Goal: Information Seeking & Learning: Find specific fact

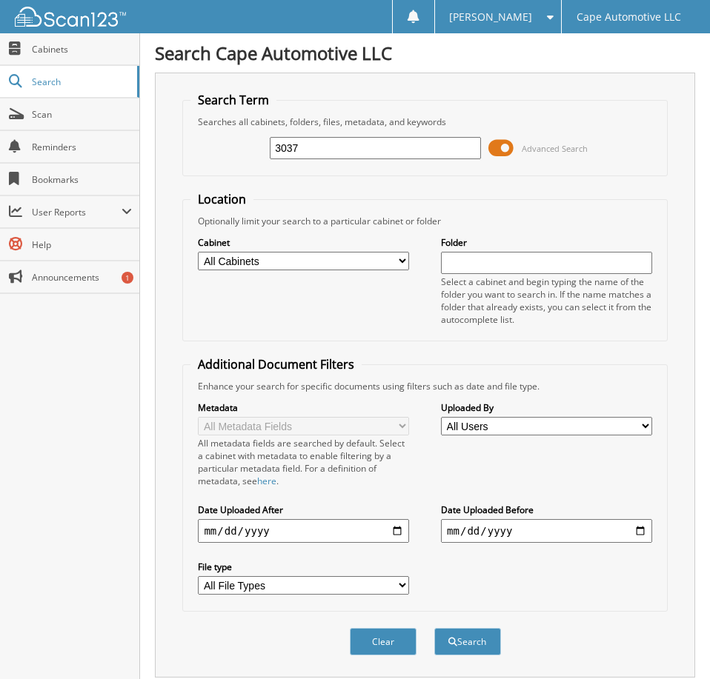
click at [327, 156] on input "3037" at bounding box center [375, 148] width 210 height 22
type input "06564"
click at [434, 628] on button "Search" at bounding box center [467, 641] width 67 height 27
click at [505, 156] on span at bounding box center [500, 148] width 25 height 22
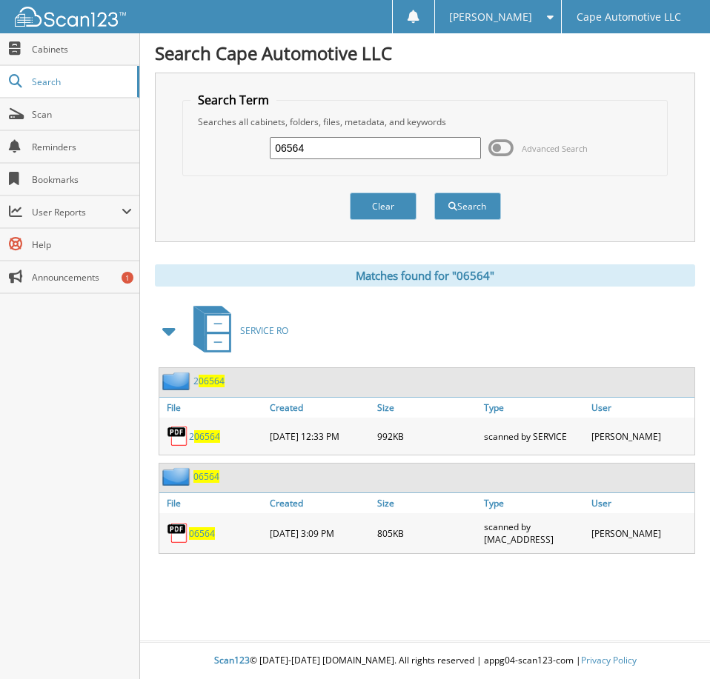
click at [205, 540] on span "06564" at bounding box center [202, 533] width 26 height 13
click at [322, 154] on input "06564" at bounding box center [375, 148] width 210 height 22
type input "06567"
click at [434, 193] on button "Search" at bounding box center [467, 206] width 67 height 27
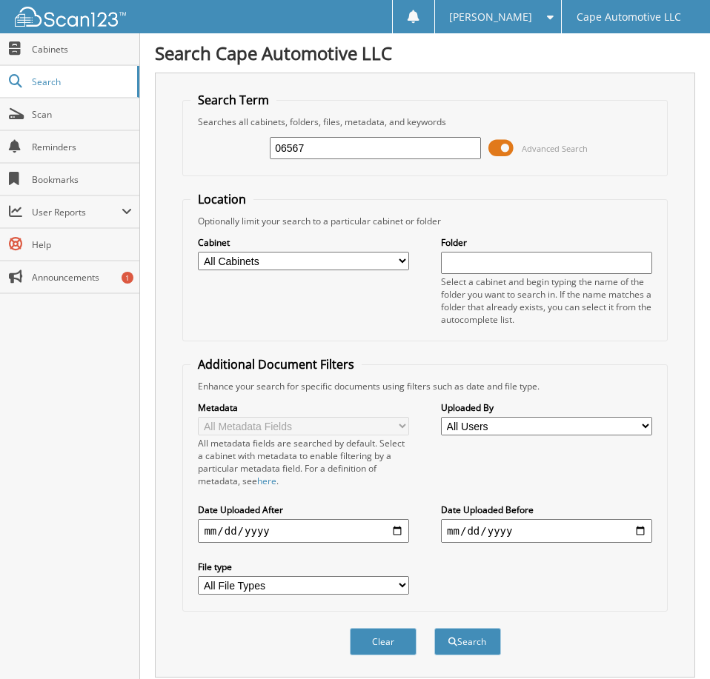
click at [502, 156] on span at bounding box center [500, 148] width 25 height 22
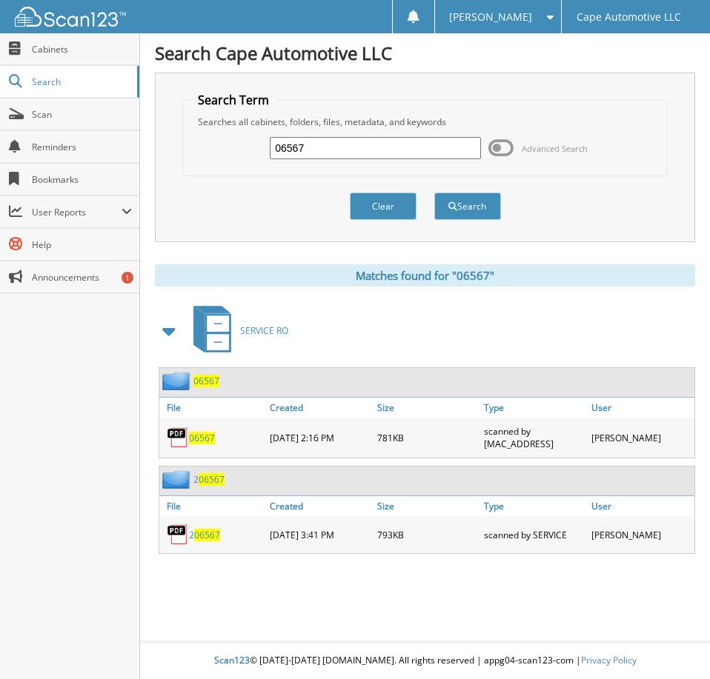
click at [210, 445] on span "06567" at bounding box center [202, 438] width 26 height 13
click at [331, 150] on input "06567" at bounding box center [375, 148] width 210 height 22
click at [330, 150] on input "06567" at bounding box center [375, 148] width 210 height 22
type input "06590"
click at [434, 193] on button "Search" at bounding box center [467, 206] width 67 height 27
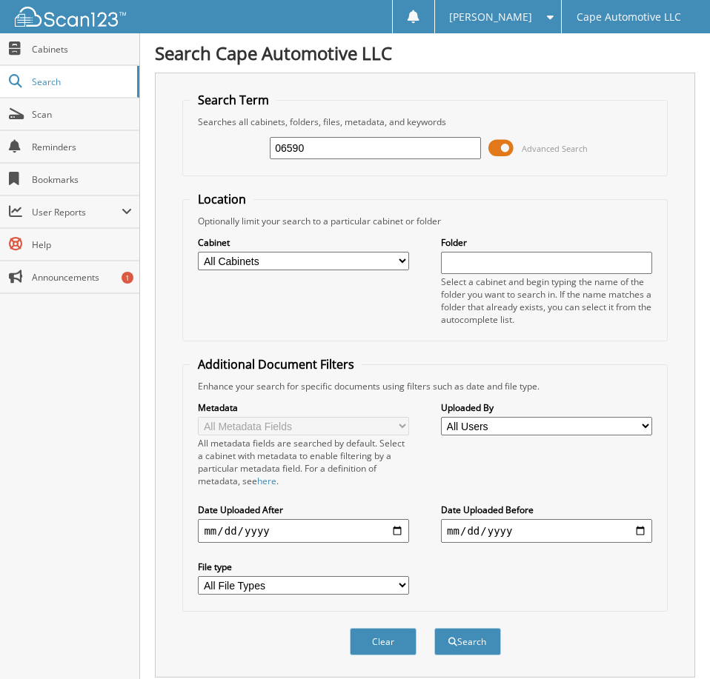
click at [507, 156] on span at bounding box center [500, 148] width 25 height 22
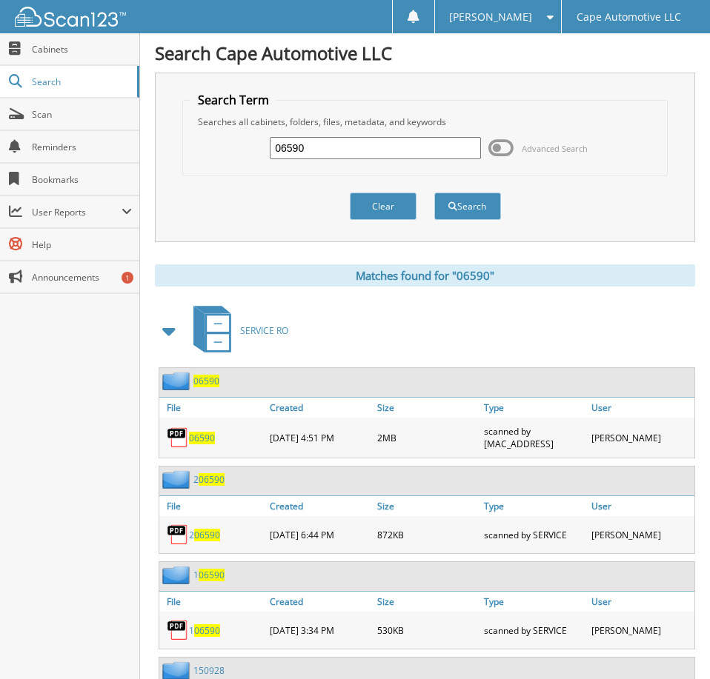
click at [206, 445] on span "06590" at bounding box center [202, 438] width 26 height 13
click at [347, 153] on input "06590" at bounding box center [375, 148] width 210 height 22
type input "06568"
click at [434, 193] on button "Search" at bounding box center [467, 206] width 67 height 27
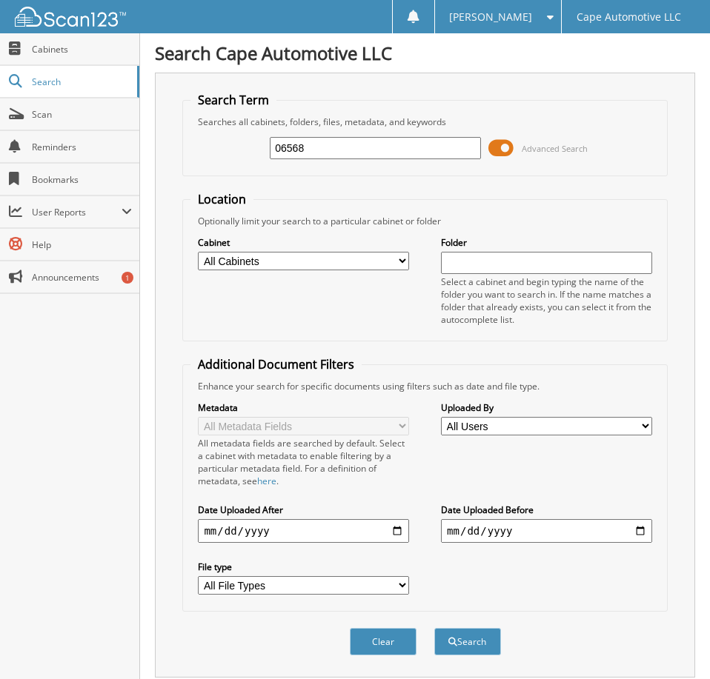
click at [510, 152] on span at bounding box center [500, 148] width 25 height 22
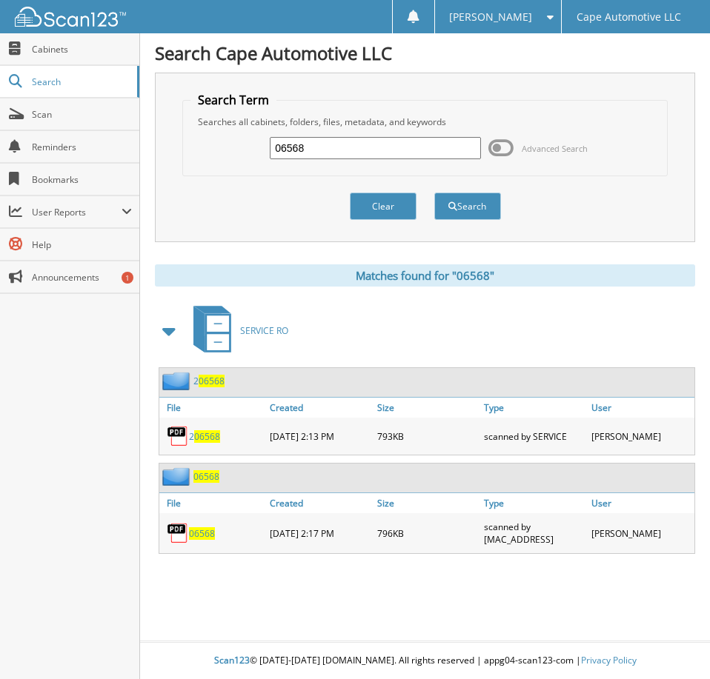
click at [208, 540] on span "06568" at bounding box center [202, 533] width 26 height 13
click at [325, 152] on input "06568" at bounding box center [375, 148] width 210 height 22
type input "06589"
click at [434, 193] on button "Search" at bounding box center [467, 206] width 67 height 27
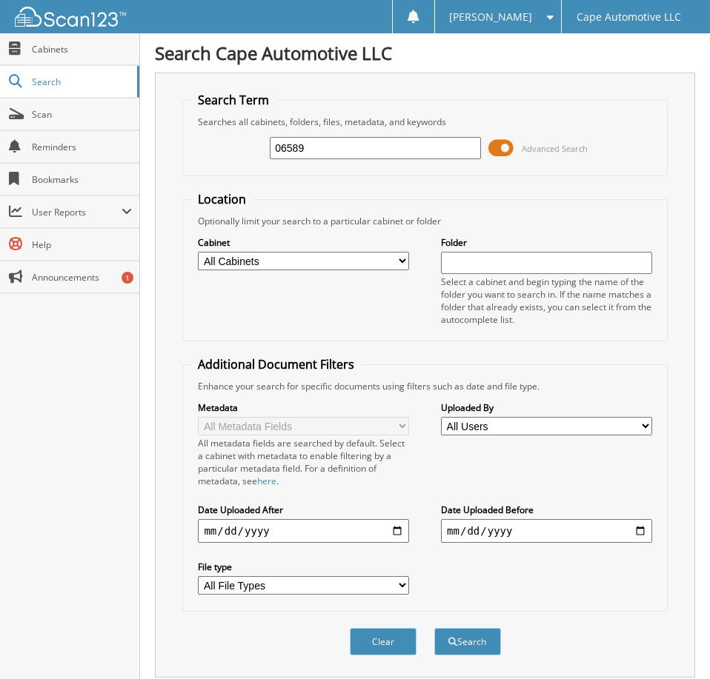
click at [502, 153] on span at bounding box center [500, 148] width 25 height 22
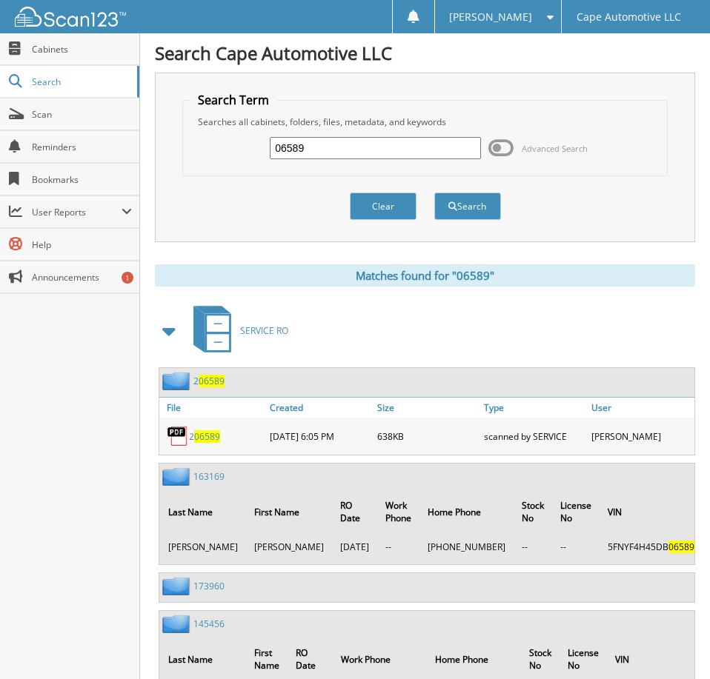
click at [319, 156] on input "06589" at bounding box center [375, 148] width 210 height 22
type input "06530"
click at [434, 193] on button "Search" at bounding box center [467, 206] width 67 height 27
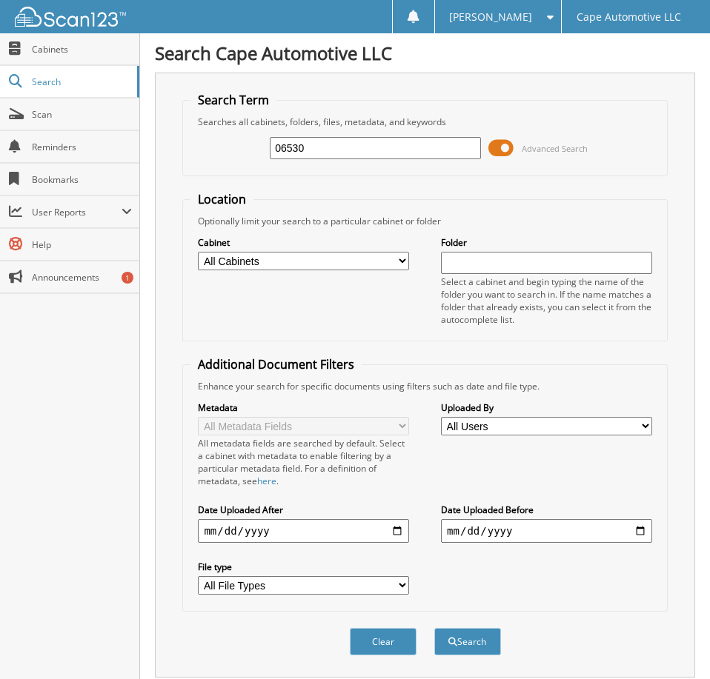
click at [507, 149] on span at bounding box center [500, 148] width 25 height 22
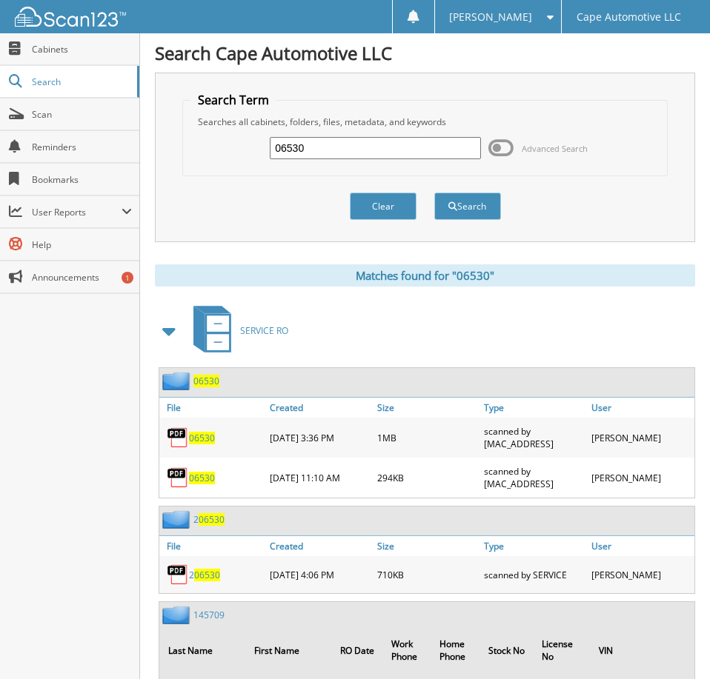
click at [207, 445] on span "06530" at bounding box center [202, 438] width 26 height 13
click at [317, 152] on input "06530" at bounding box center [375, 148] width 210 height 22
type input "06510"
click at [434, 193] on button "Search" at bounding box center [467, 206] width 67 height 27
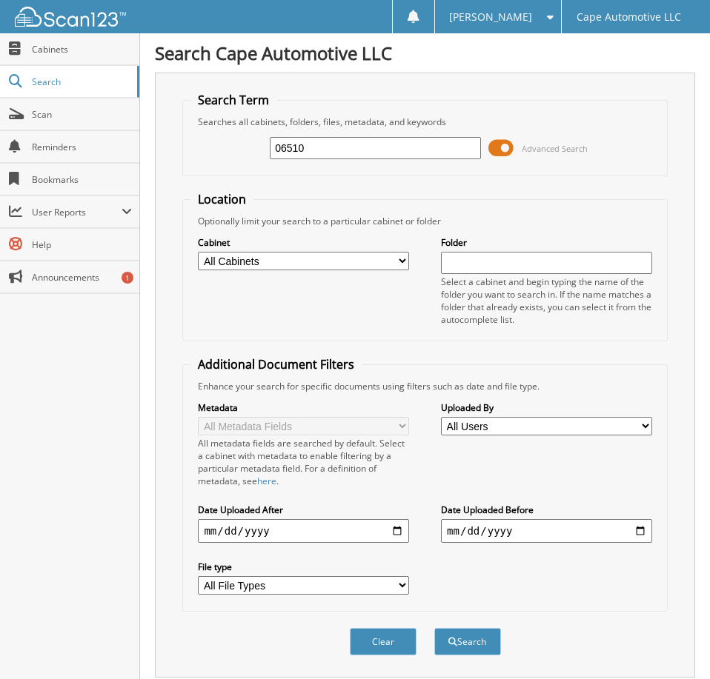
click at [505, 154] on span at bounding box center [500, 148] width 25 height 22
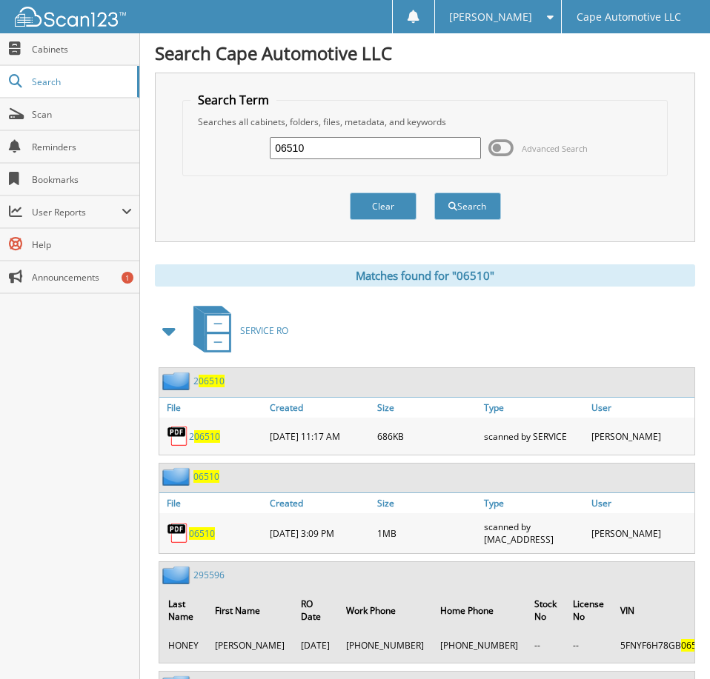
click at [204, 540] on span "06510" at bounding box center [202, 533] width 26 height 13
click at [330, 157] on input "06510" at bounding box center [375, 148] width 210 height 22
type input "06313"
click at [434, 193] on button "Search" at bounding box center [467, 206] width 67 height 27
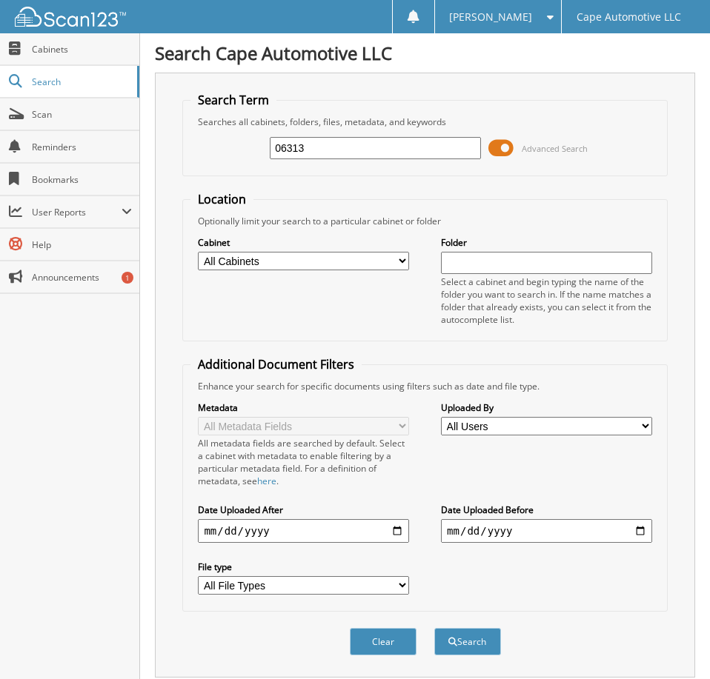
click at [504, 154] on span at bounding box center [500, 148] width 25 height 22
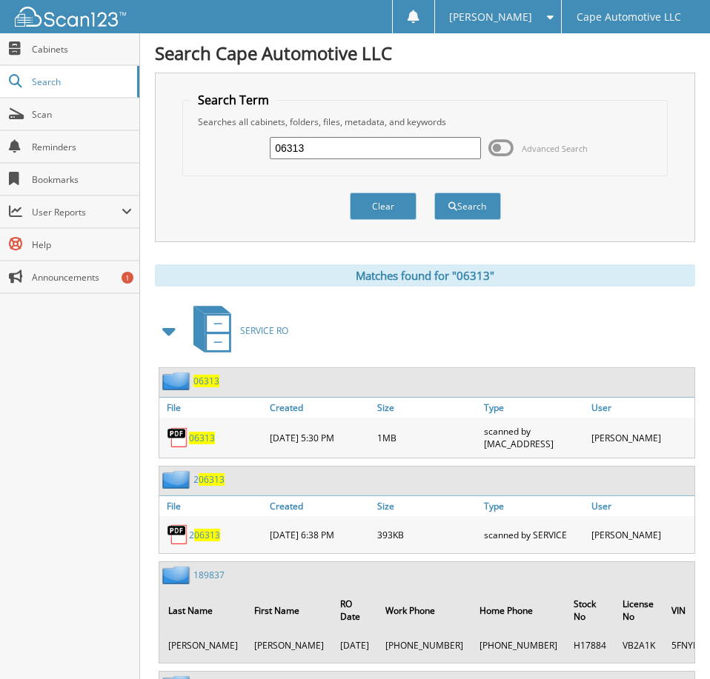
click at [207, 445] on span "06313" at bounding box center [202, 438] width 26 height 13
click at [324, 155] on input "06313" at bounding box center [375, 148] width 210 height 22
type input "06312"
click at [434, 193] on button "Search" at bounding box center [467, 206] width 67 height 27
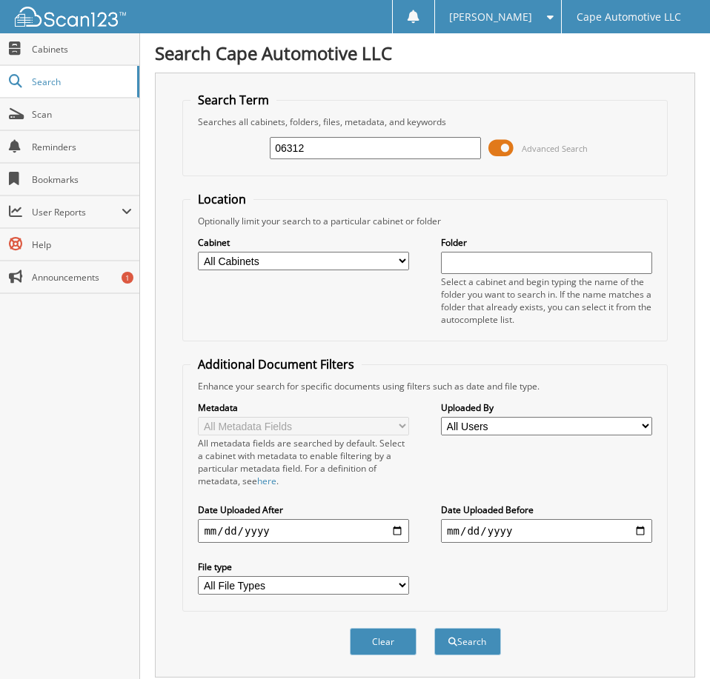
click at [504, 155] on span at bounding box center [500, 148] width 25 height 22
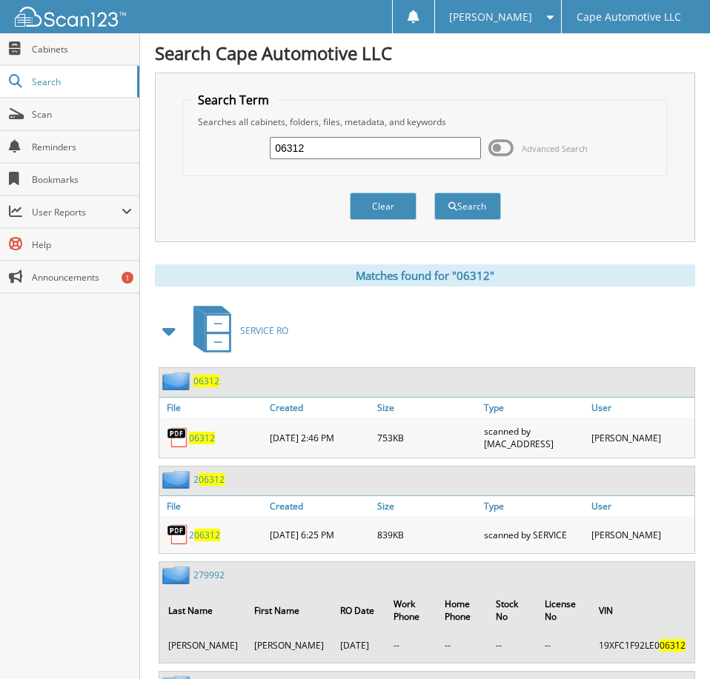
click at [204, 445] on span "06312" at bounding box center [202, 438] width 26 height 13
click at [207, 445] on span "06312" at bounding box center [202, 438] width 26 height 13
click at [356, 157] on input "06312" at bounding box center [375, 148] width 210 height 22
type input "06313"
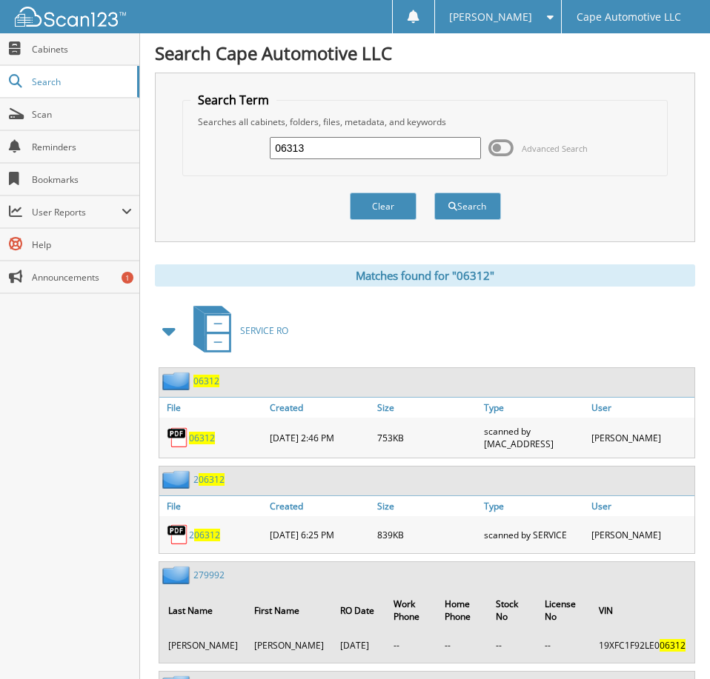
click at [434, 193] on button "Search" at bounding box center [467, 206] width 67 height 27
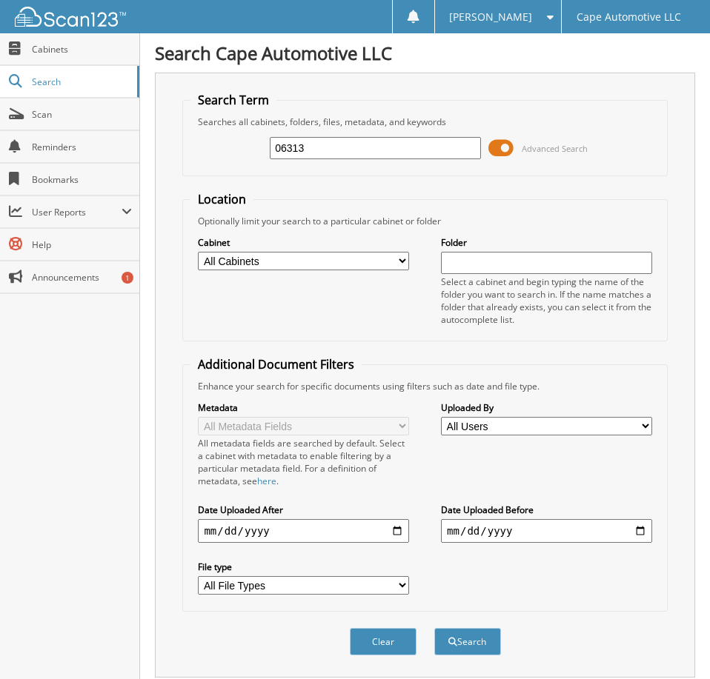
click at [356, 157] on input "06313" at bounding box center [375, 148] width 210 height 22
type input "06171"
click at [434, 628] on button "Search" at bounding box center [467, 641] width 67 height 27
click at [505, 153] on span at bounding box center [500, 148] width 25 height 22
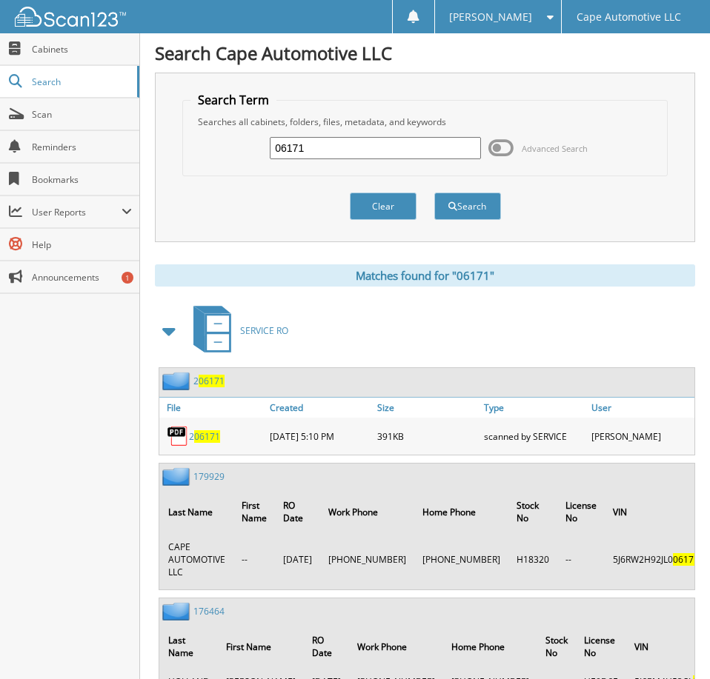
click at [376, 158] on input "06171" at bounding box center [375, 148] width 210 height 22
type input "05738"
click at [434, 193] on button "Search" at bounding box center [467, 206] width 67 height 27
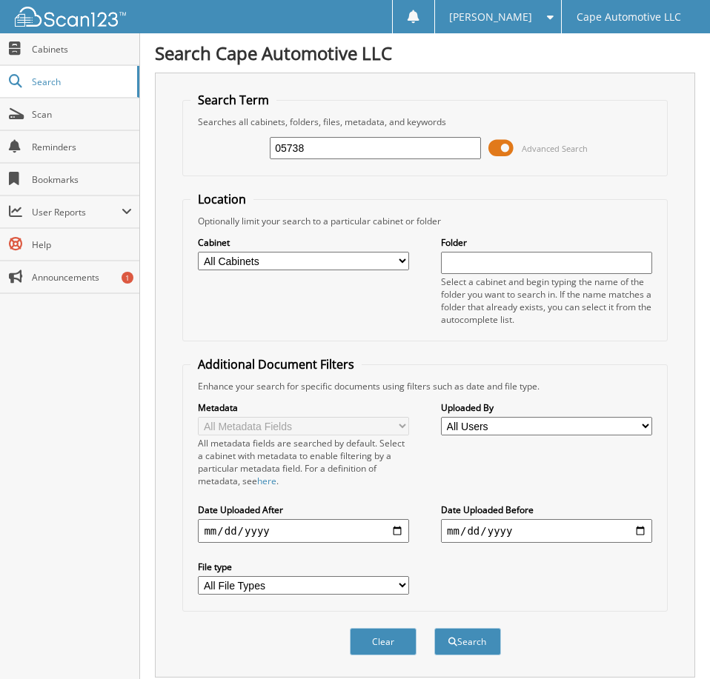
click at [503, 158] on span at bounding box center [500, 148] width 25 height 22
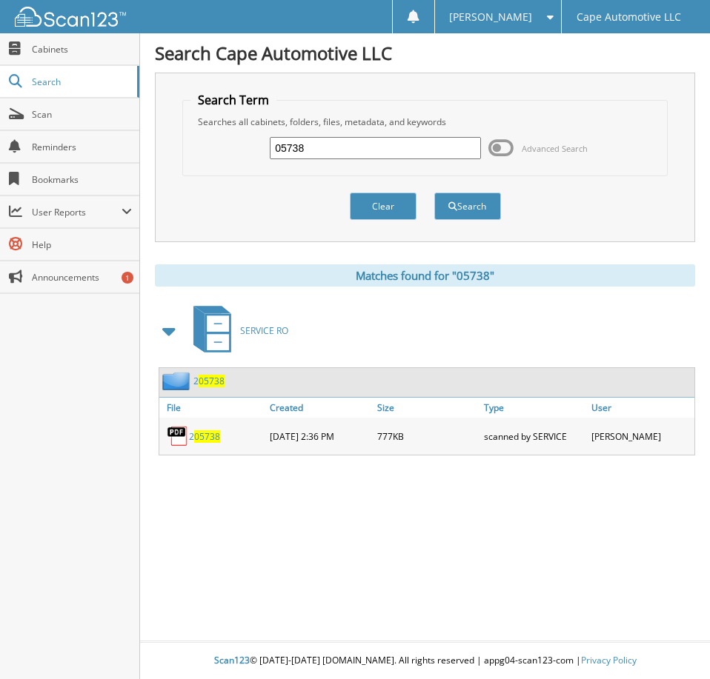
click at [347, 152] on input "05738" at bounding box center [375, 148] width 210 height 22
type input "06313"
click at [434, 193] on button "Search" at bounding box center [467, 206] width 67 height 27
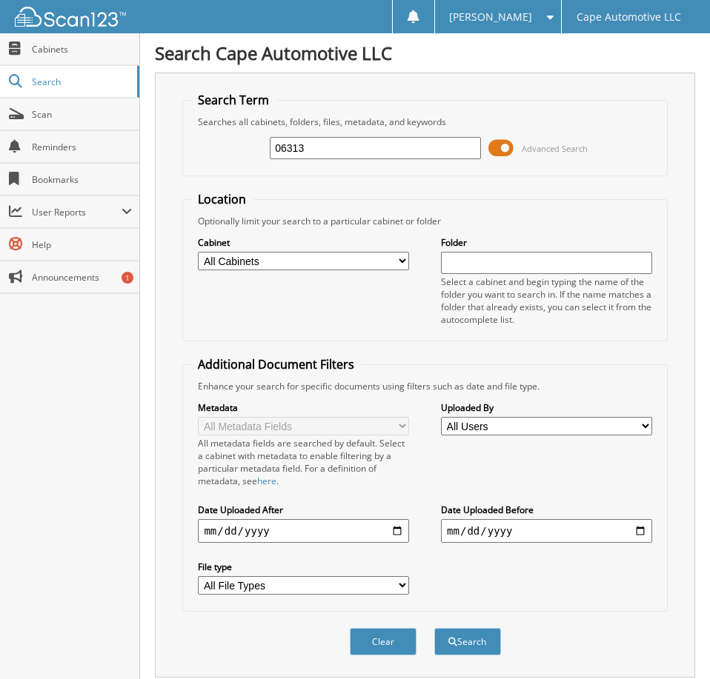
click at [502, 159] on span at bounding box center [500, 148] width 25 height 22
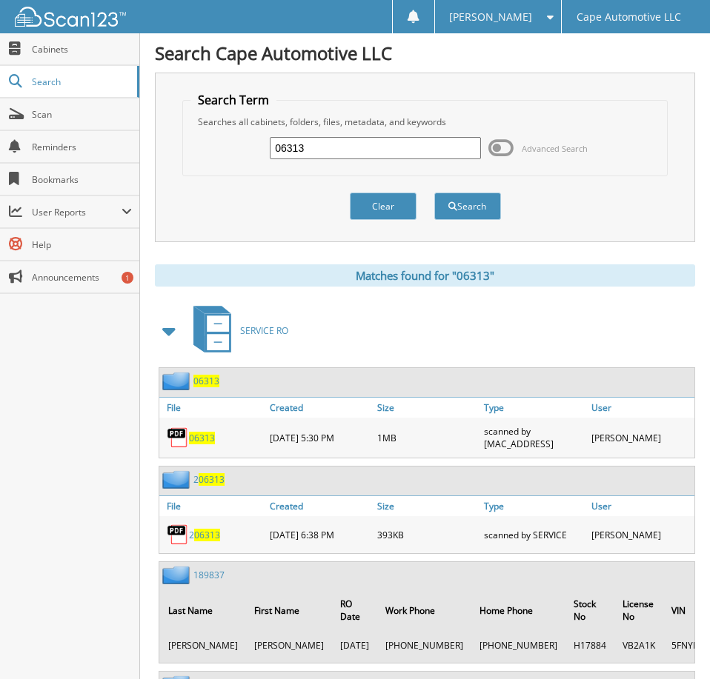
click at [206, 445] on span "06313" at bounding box center [202, 438] width 26 height 13
click at [356, 151] on input "06313" at bounding box center [375, 148] width 210 height 22
type input "06312"
click at [434, 193] on button "Search" at bounding box center [467, 206] width 67 height 27
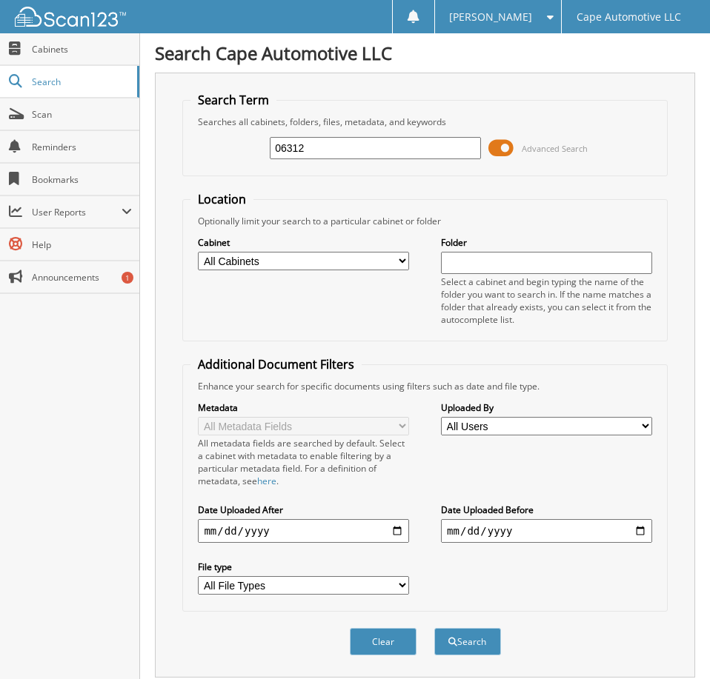
click at [505, 154] on span at bounding box center [500, 148] width 25 height 22
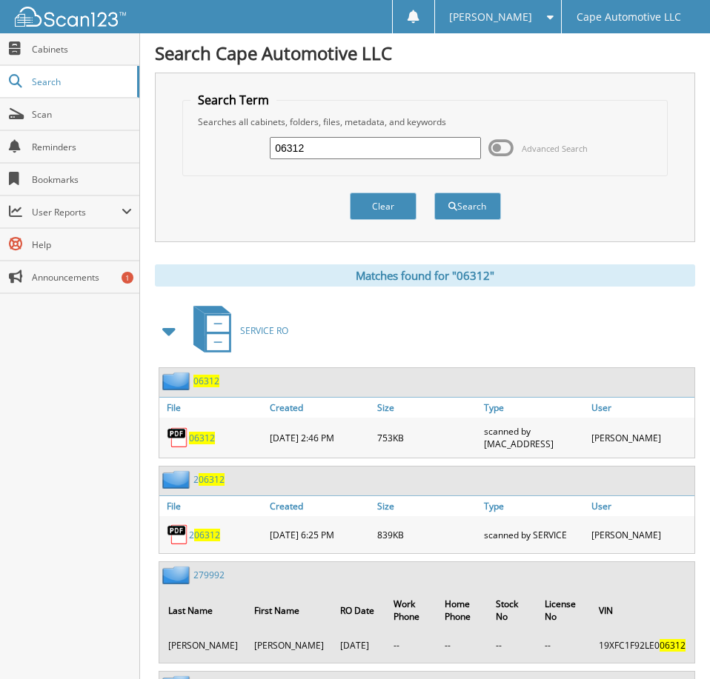
click at [204, 445] on span "06312" at bounding box center [202, 438] width 26 height 13
click at [513, 13] on span "[PERSON_NAME]" at bounding box center [490, 17] width 83 height 9
click at [521, 76] on link "Logout" at bounding box center [498, 72] width 126 height 26
